Goal: Information Seeking & Learning: Learn about a topic

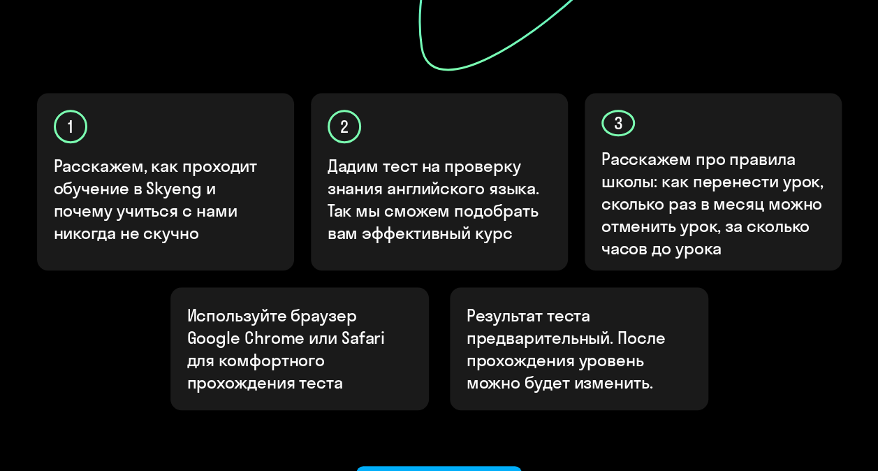
scroll to position [419, 0]
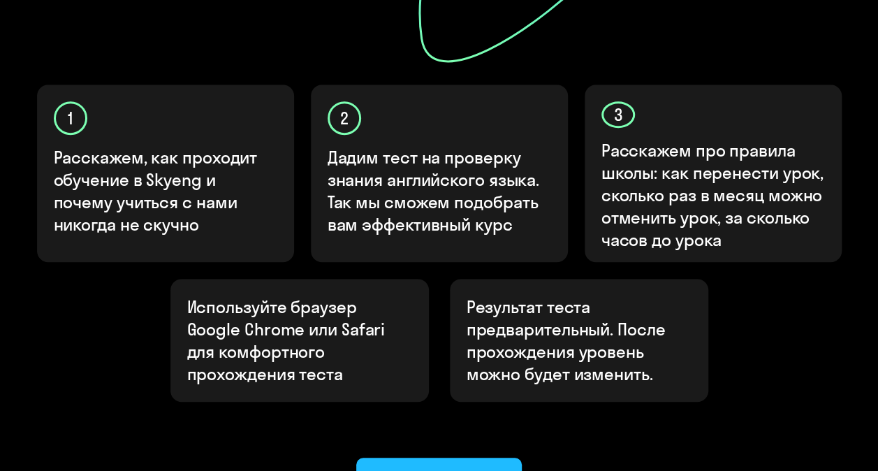
click at [430, 467] on div "Ок, приступаем!" at bounding box center [439, 478] width 127 height 22
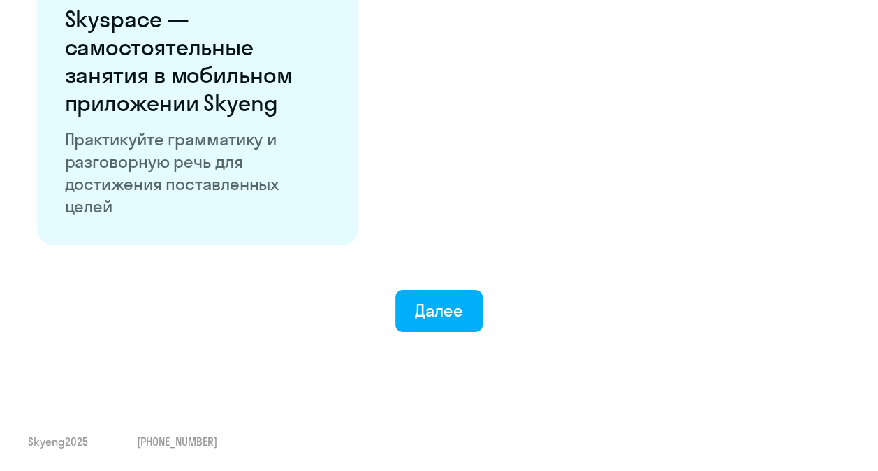
scroll to position [2767, 0]
click at [432, 312] on div "Далее" at bounding box center [439, 310] width 48 height 22
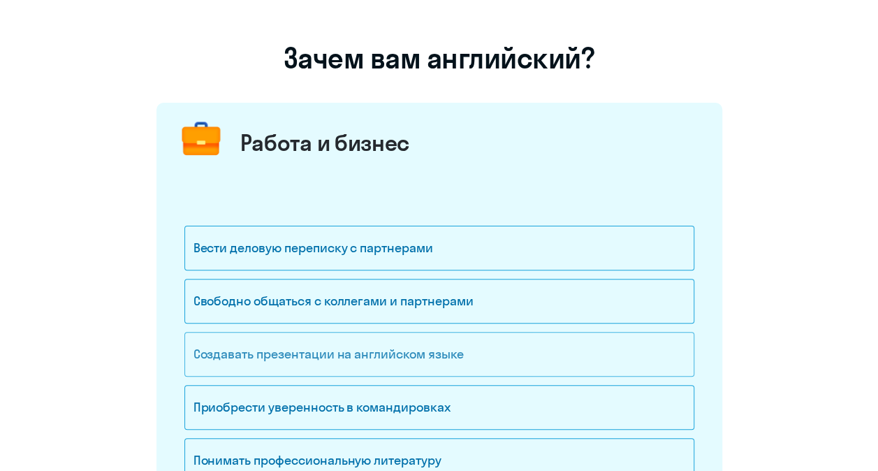
scroll to position [210, 0]
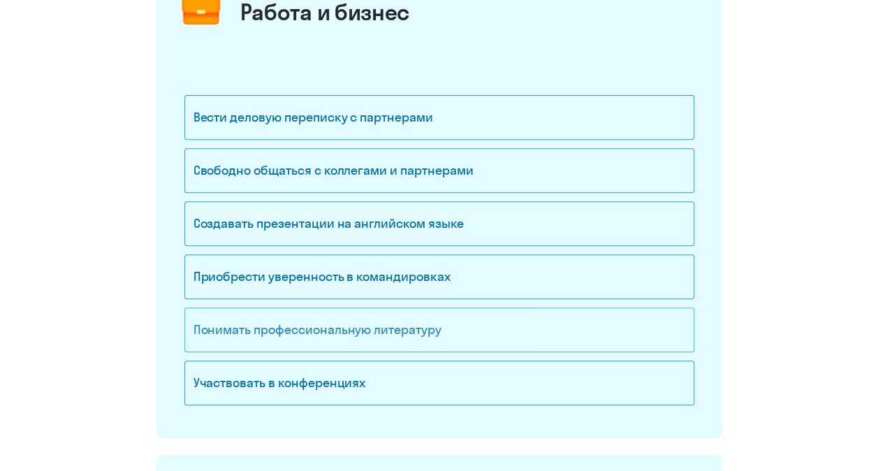
click at [319, 327] on div "Понимать профессиональную литературу" at bounding box center [439, 329] width 510 height 45
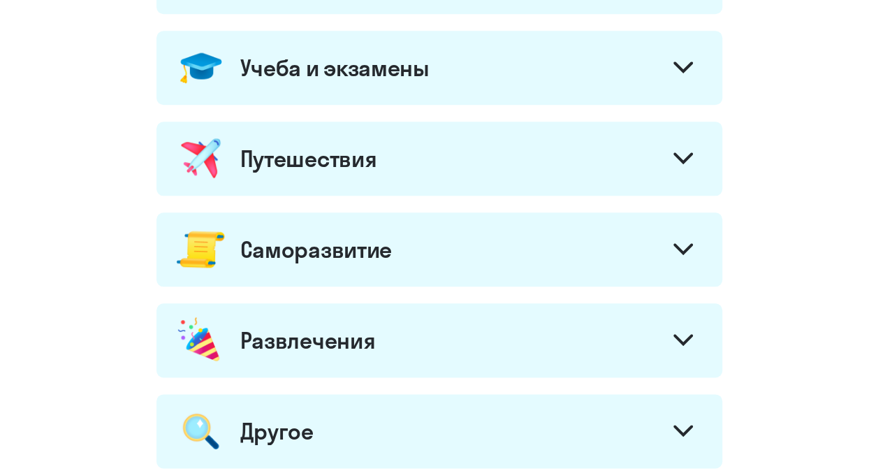
scroll to position [629, 0]
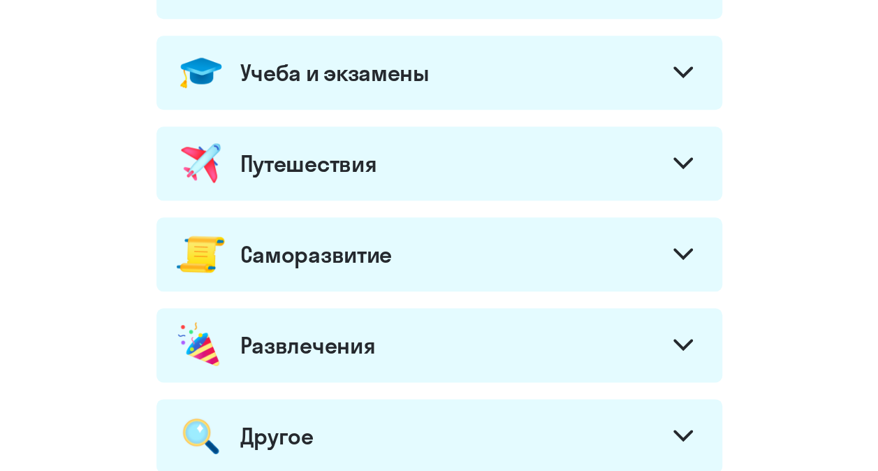
click at [669, 253] on div at bounding box center [683, 256] width 34 height 34
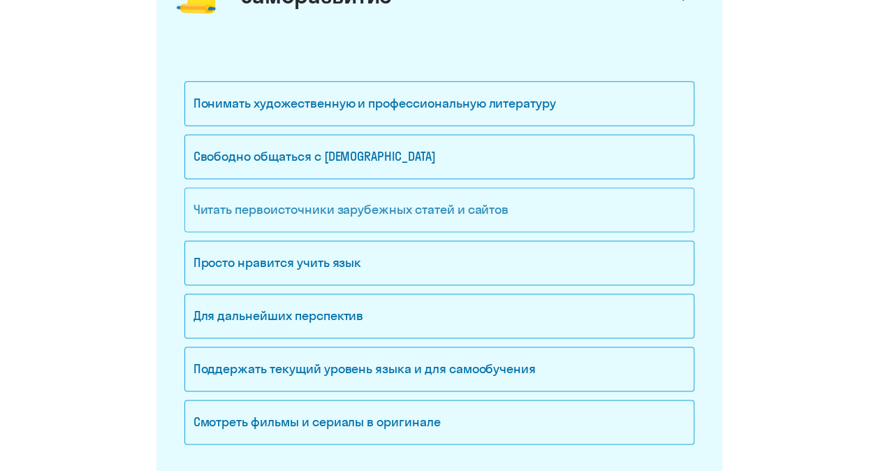
scroll to position [908, 0]
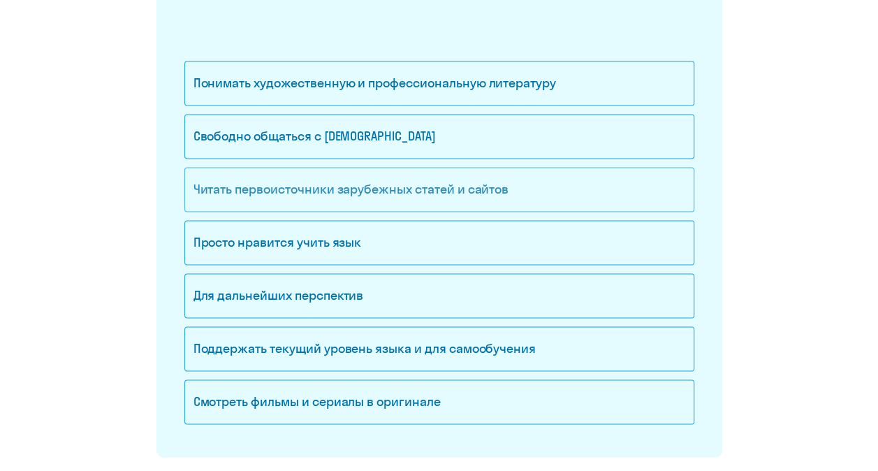
click at [366, 190] on div "Читать первоисточники зарубежных статей и сайтов" at bounding box center [439, 189] width 510 height 45
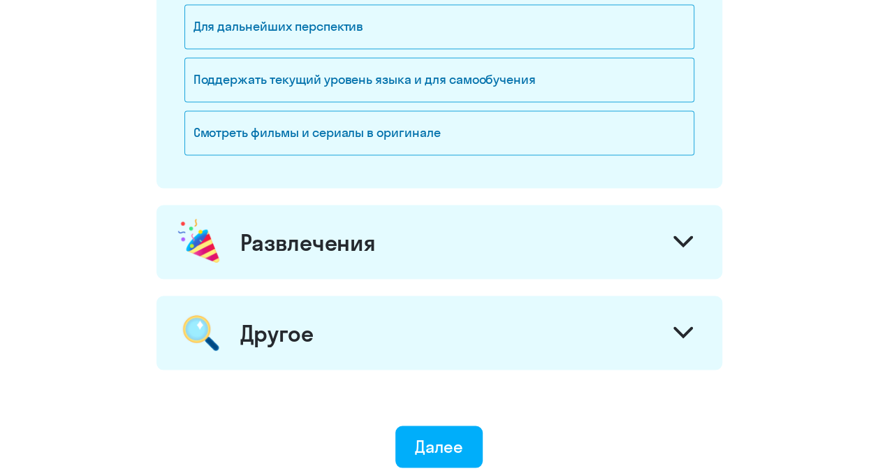
scroll to position [1187, 0]
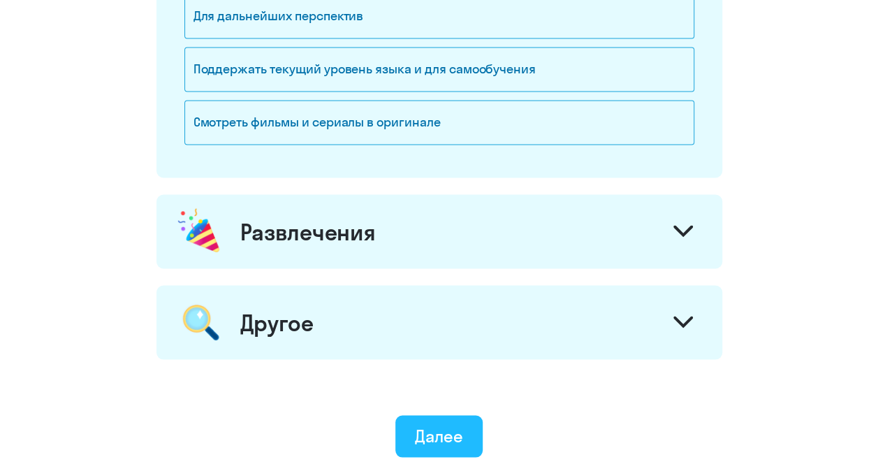
click at [448, 428] on div "Далее" at bounding box center [439, 435] width 48 height 22
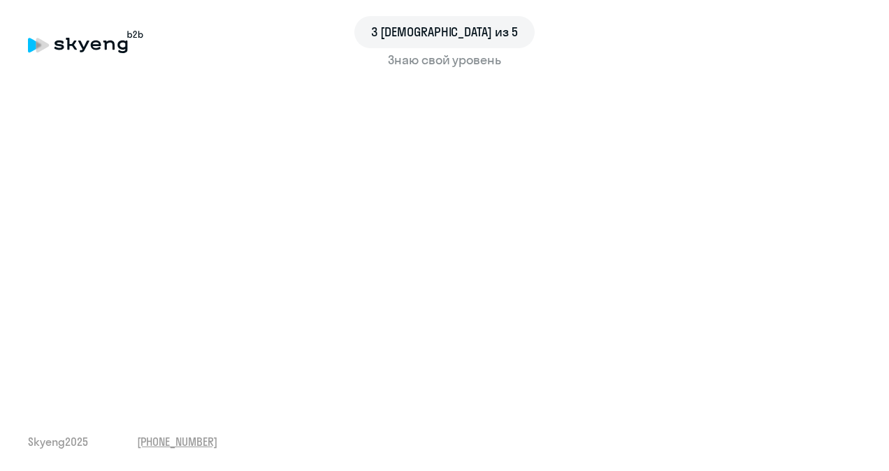
click at [400, 395] on div "3 шаг из 5 Знаю свой уровень Skyeng 2025 [PHONE_NUMBER]" at bounding box center [444, 235] width 889 height 471
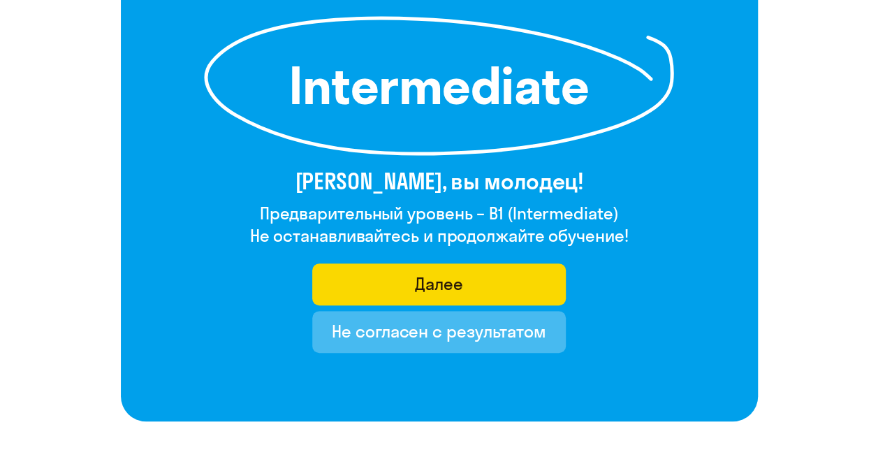
scroll to position [210, 0]
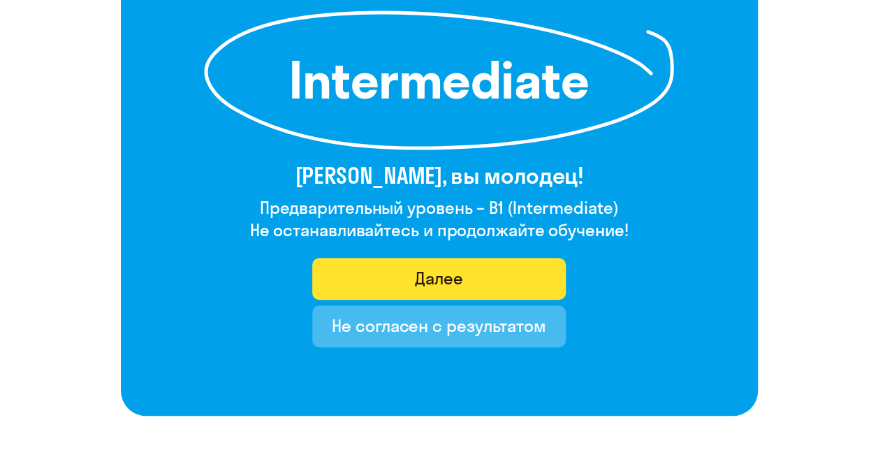
click at [467, 272] on button "Далее" at bounding box center [439, 279] width 254 height 42
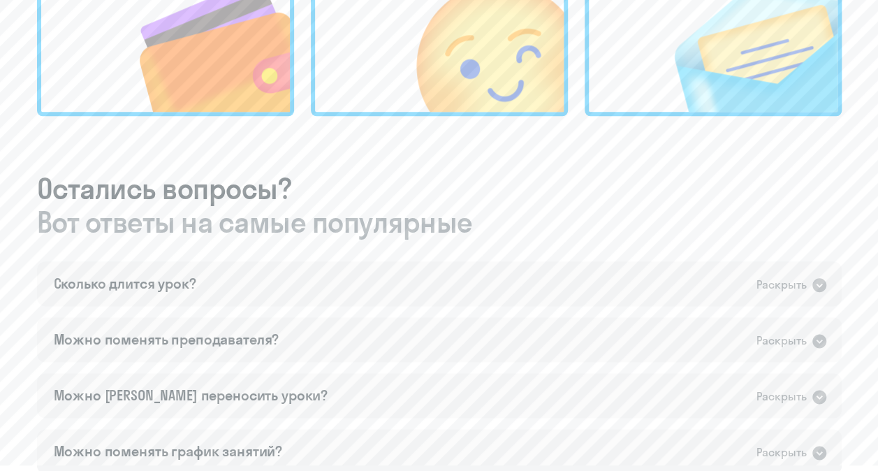
scroll to position [699, 0]
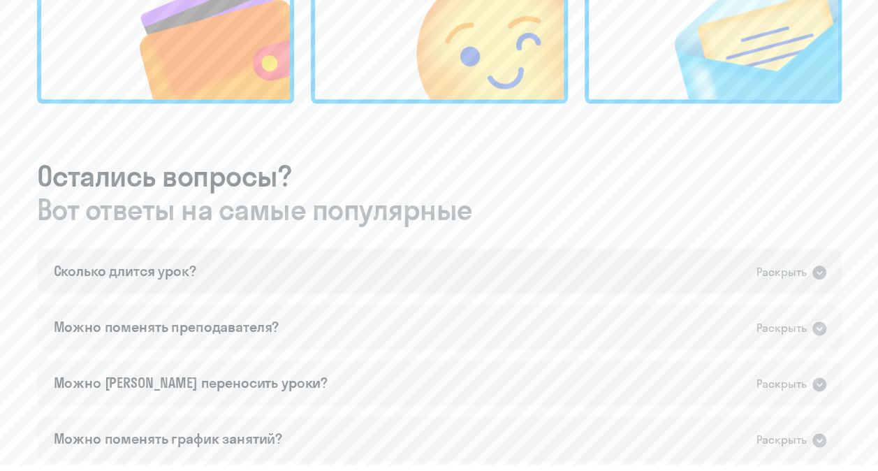
click at [775, 263] on div "Раскрыть" at bounding box center [782, 271] width 50 height 17
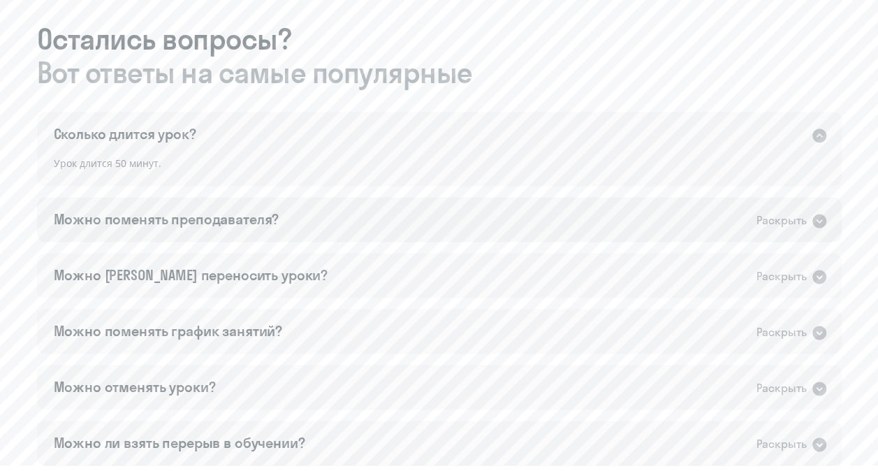
scroll to position [838, 0]
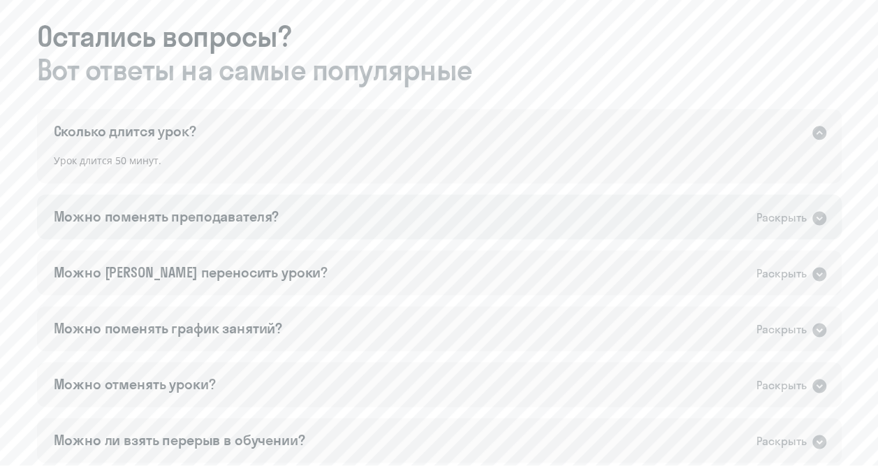
click at [805, 209] on div "Раскрыть" at bounding box center [782, 217] width 50 height 17
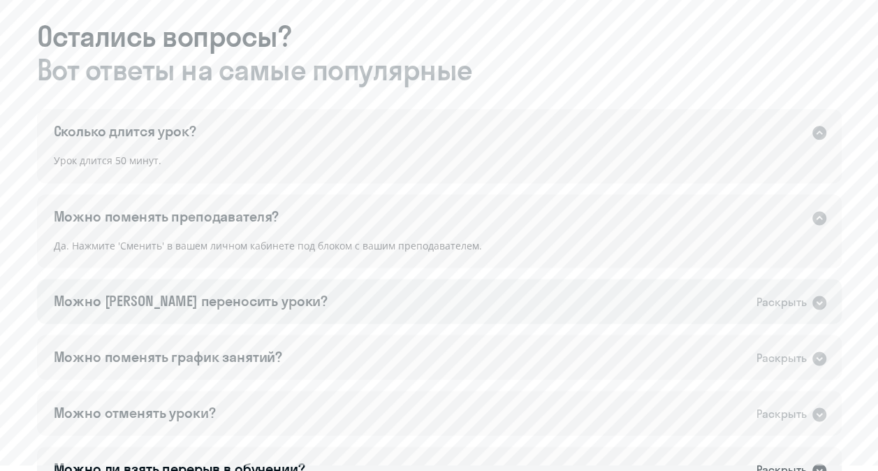
click at [774, 293] on div "Раскрыть" at bounding box center [782, 301] width 50 height 17
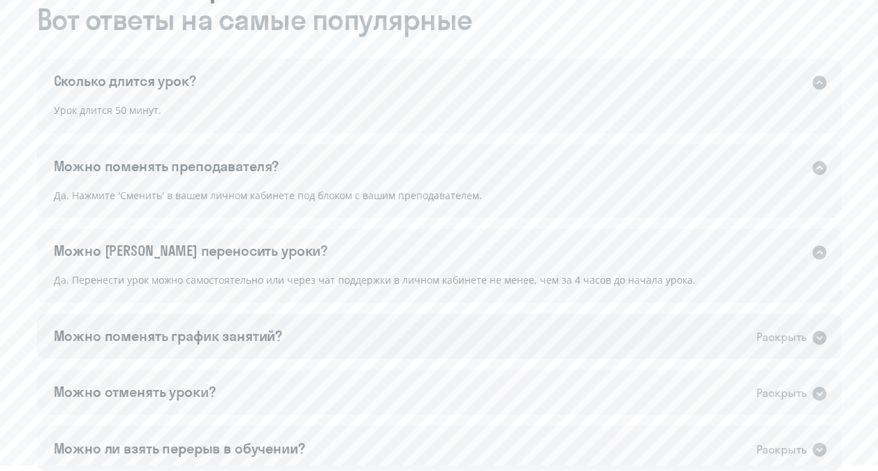
scroll to position [908, 0]
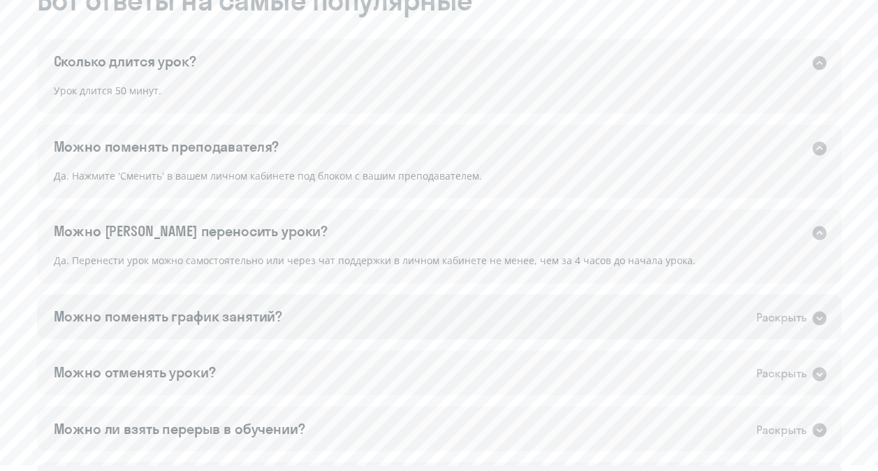
click at [766, 309] on div "Раскрыть" at bounding box center [782, 317] width 50 height 17
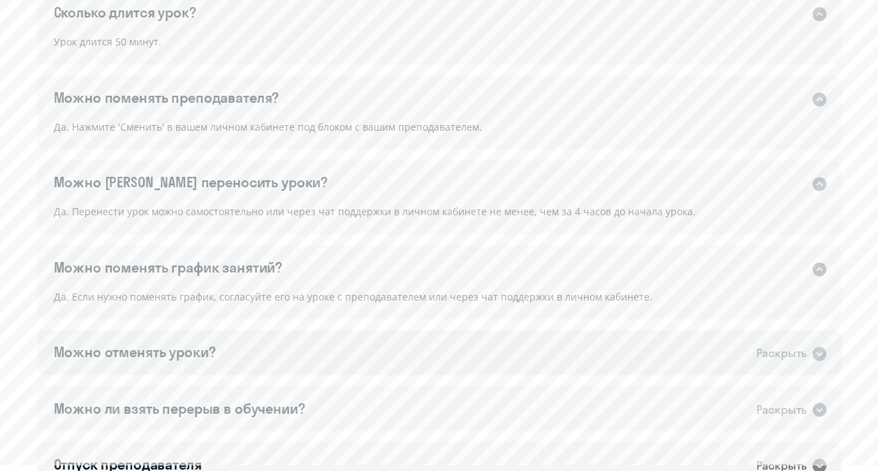
scroll to position [978, 0]
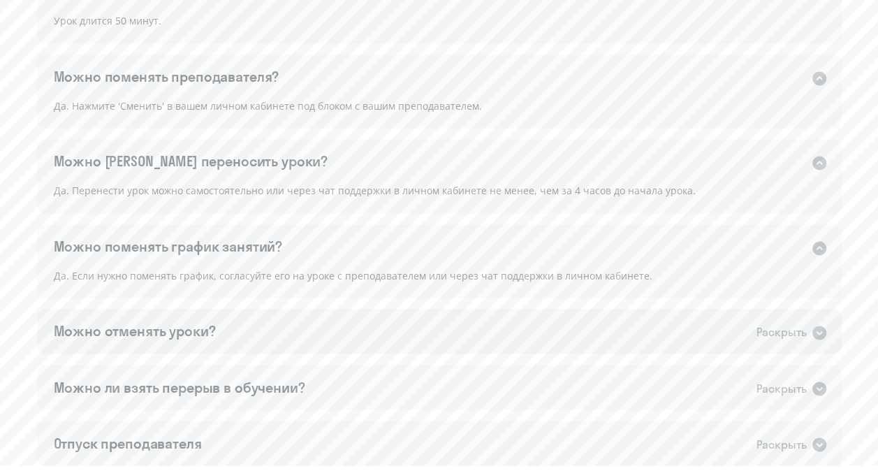
click at [789, 323] on div "Раскрыть" at bounding box center [782, 331] width 50 height 17
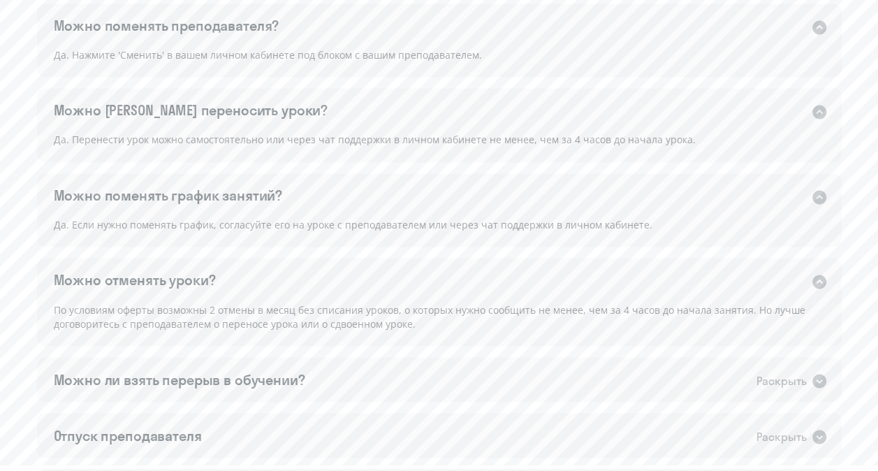
scroll to position [1048, 0]
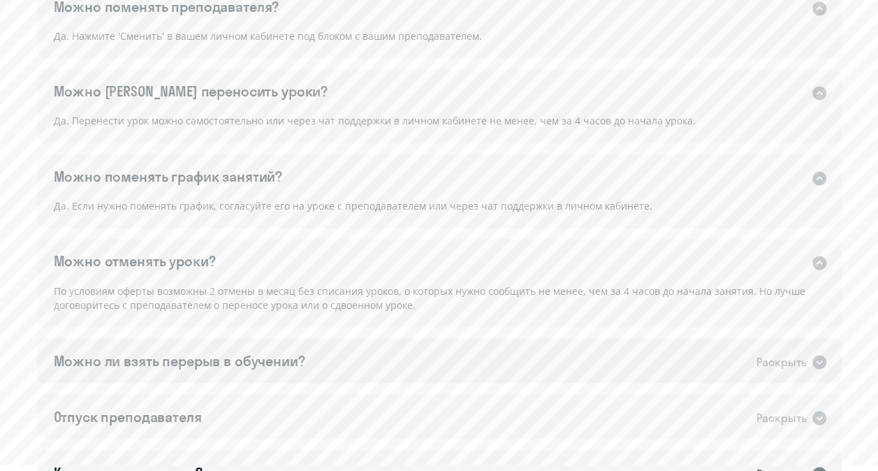
click at [773, 353] on div "Раскрыть" at bounding box center [782, 361] width 50 height 17
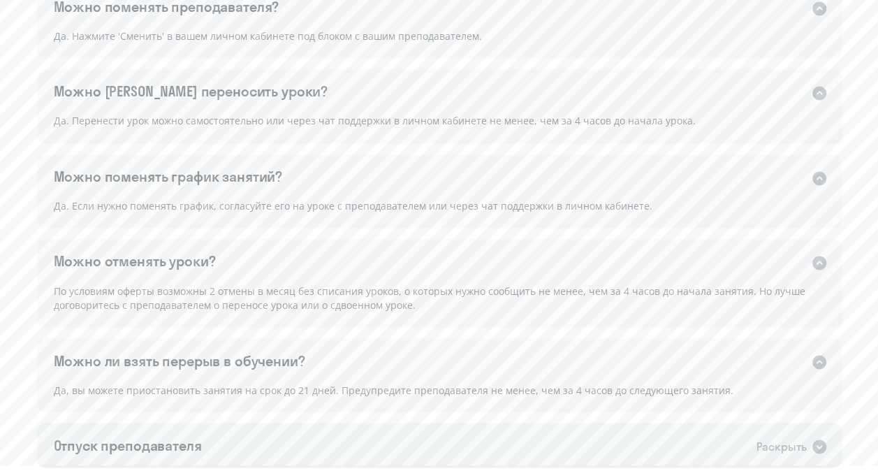
click at [761, 437] on div "Раскрыть" at bounding box center [782, 445] width 50 height 17
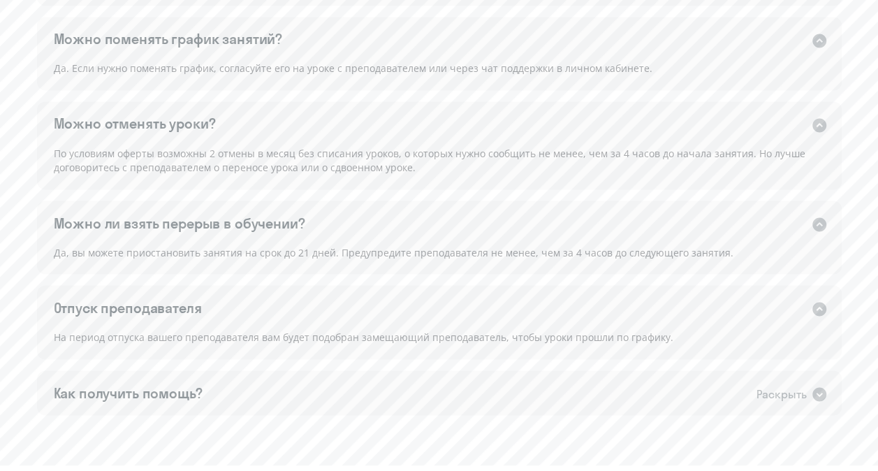
scroll to position [1187, 0]
click at [777, 383] on div "Раскрыть" at bounding box center [782, 391] width 50 height 17
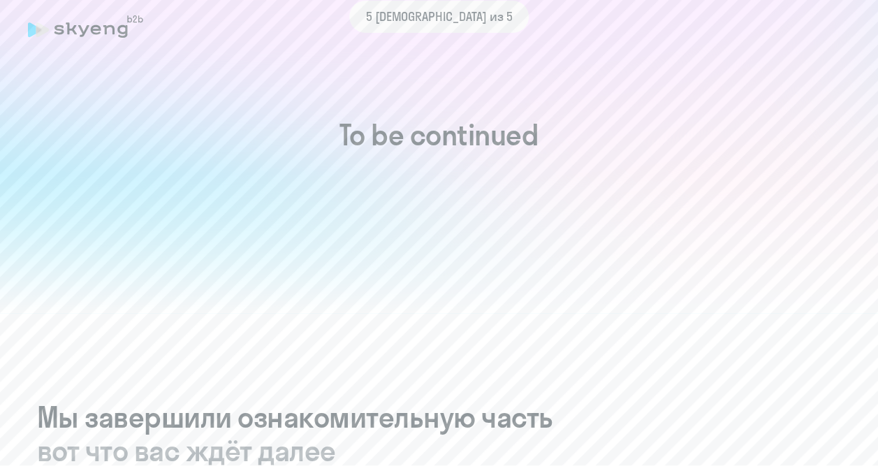
scroll to position [0, 0]
